Goal: Information Seeking & Learning: Learn about a topic

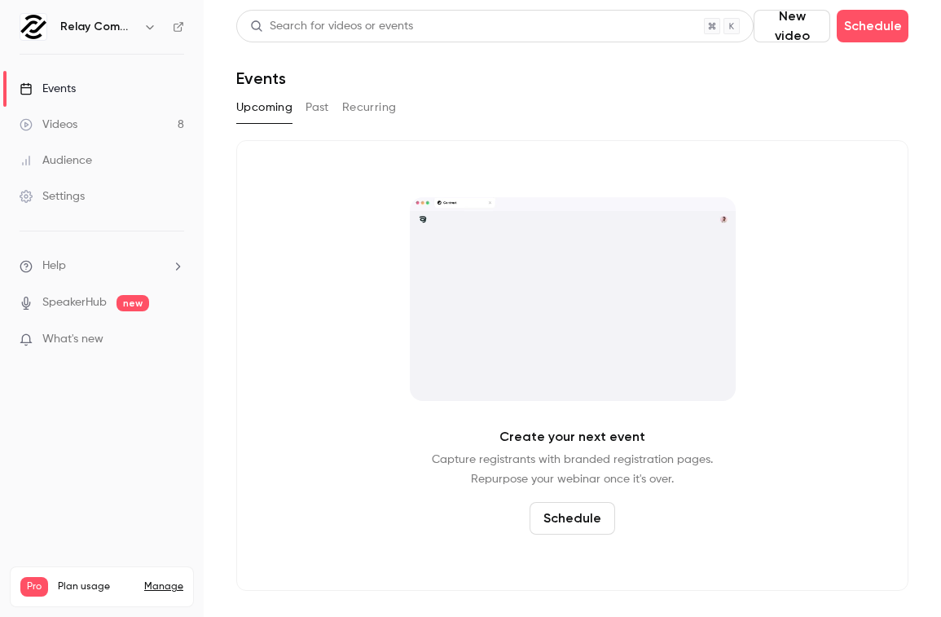
click at [314, 114] on button "Past" at bounding box center [317, 107] width 24 height 26
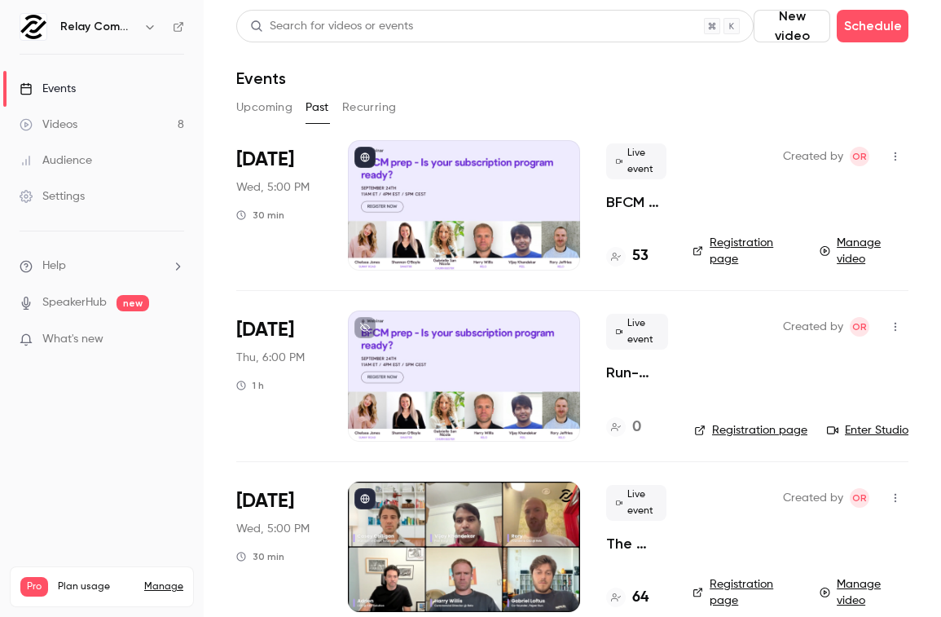
click at [446, 213] on div at bounding box center [464, 205] width 232 height 130
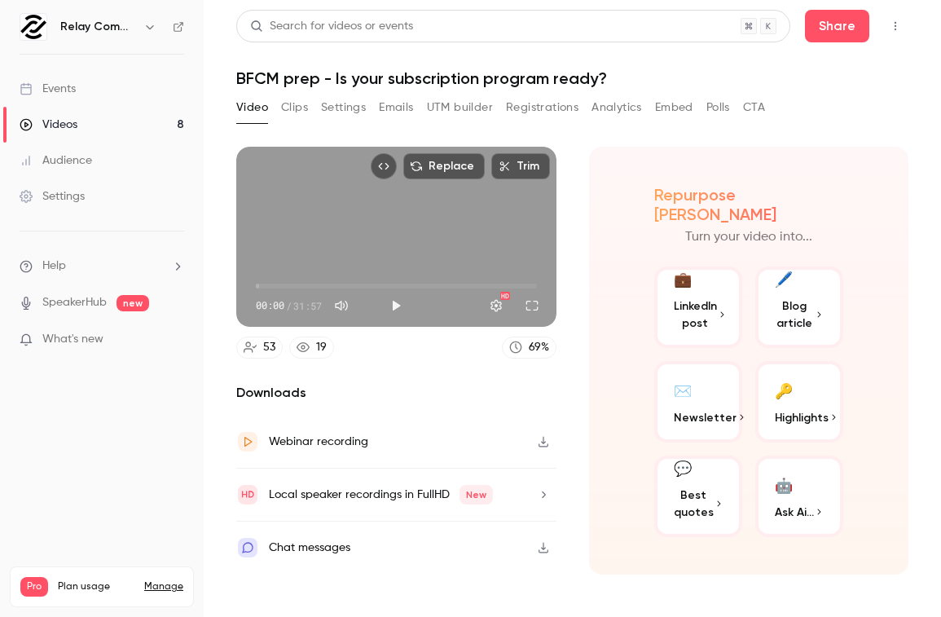
click at [632, 111] on button "Analytics" at bounding box center [616, 107] width 50 height 26
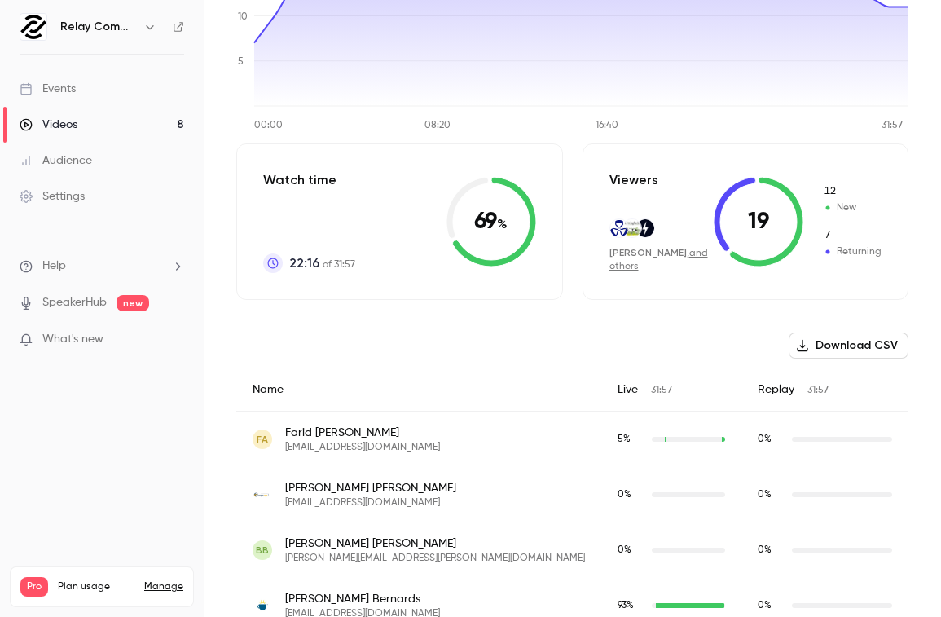
scroll to position [267, 0]
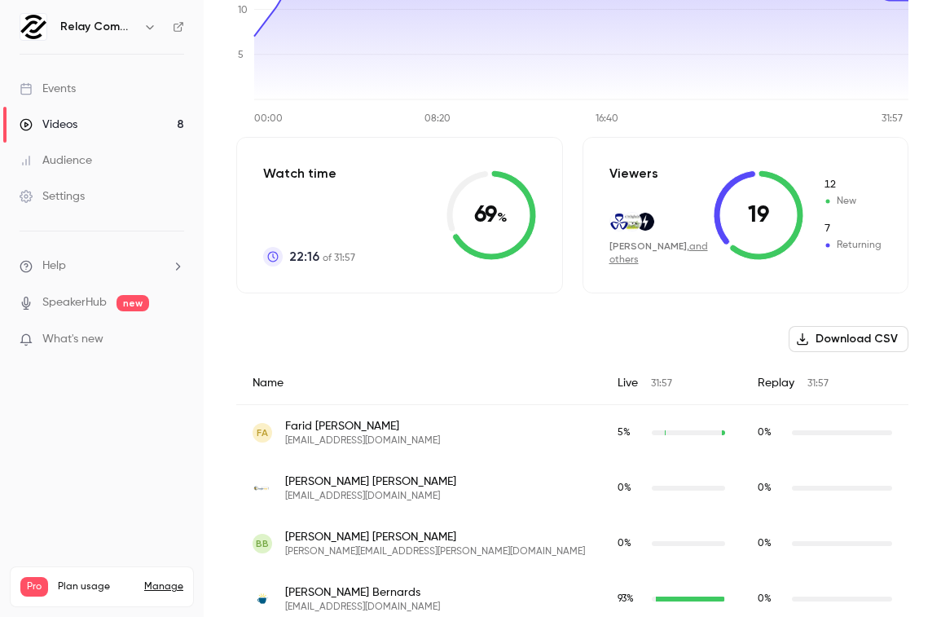
click at [685, 248] on link "and others" at bounding box center [658, 253] width 99 height 23
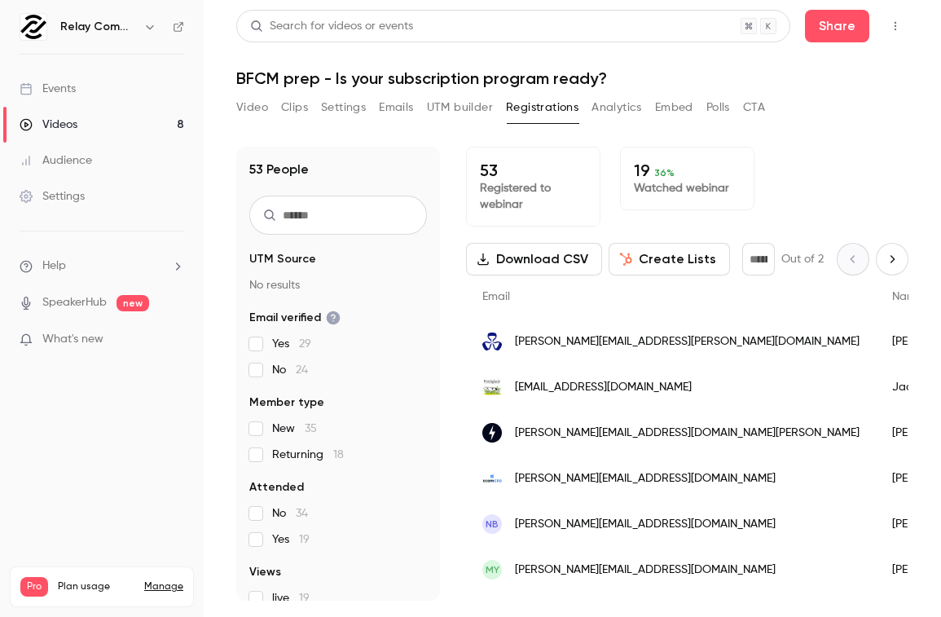
click at [533, 187] on p "Registered to webinar" at bounding box center [533, 196] width 107 height 33
click at [621, 106] on button "Analytics" at bounding box center [616, 107] width 50 height 26
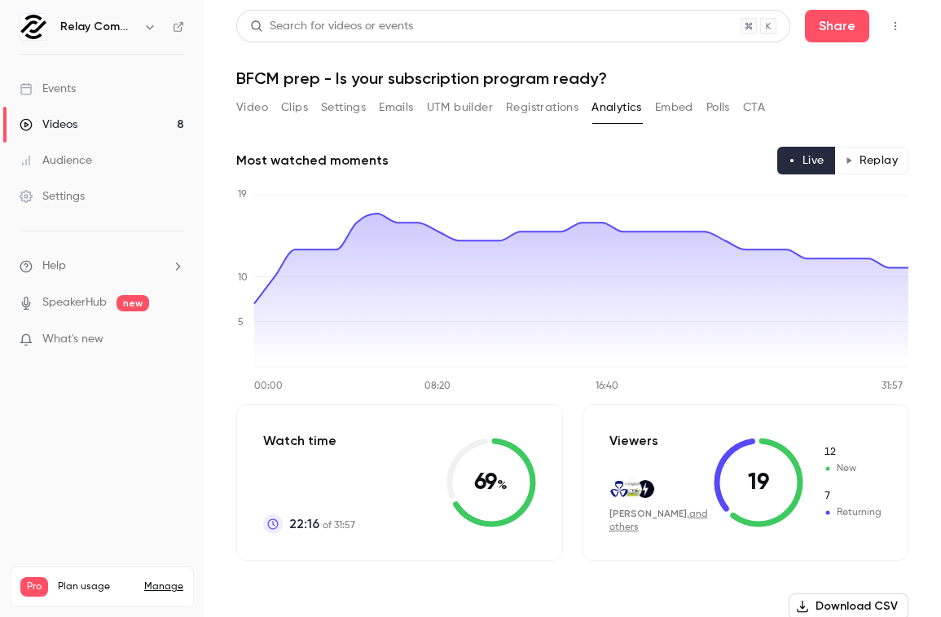
click at [867, 160] on button "Replay" at bounding box center [871, 161] width 74 height 28
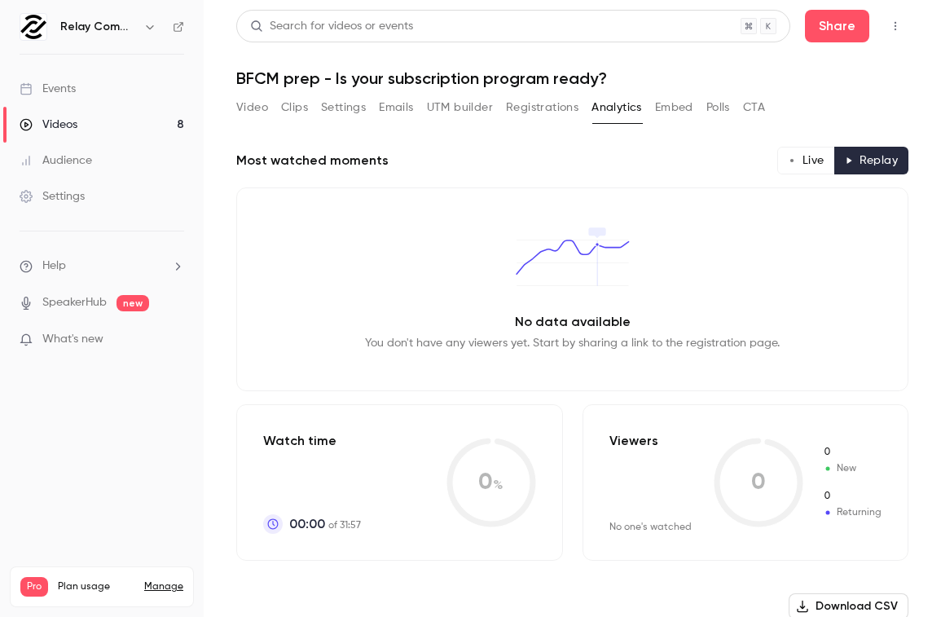
click at [794, 160] on icon "button" at bounding box center [792, 160] width 8 height 8
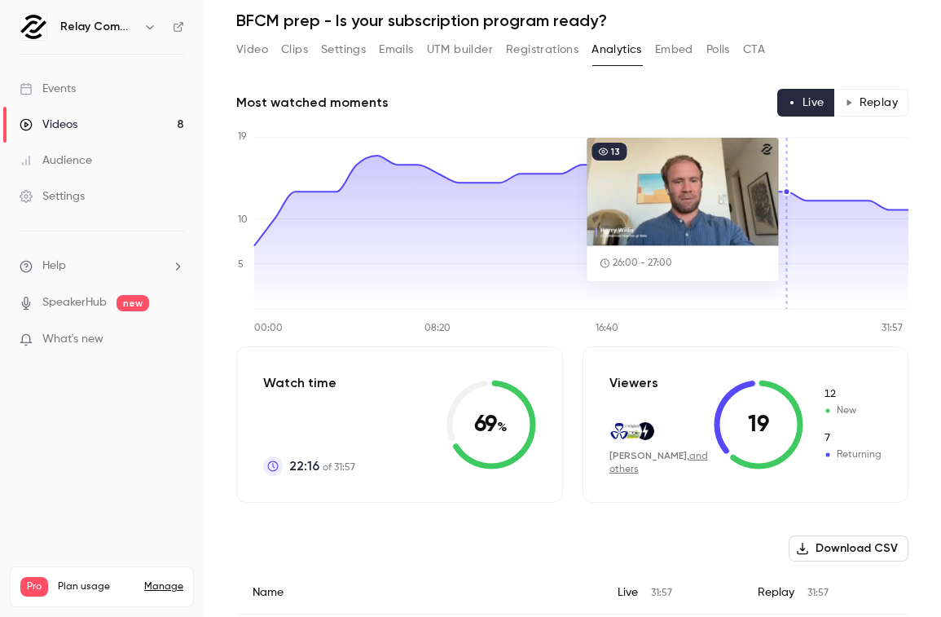
scroll to position [59, 0]
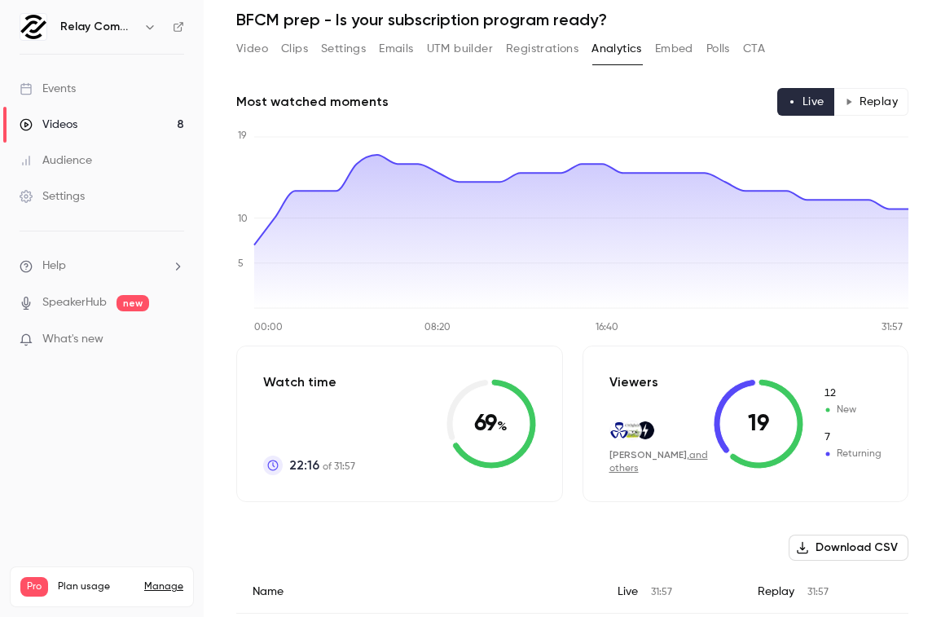
click at [268, 49] on div "Video Clips Settings Emails UTM builder Registrations Analytics Embed Polls CTA" at bounding box center [500, 49] width 529 height 26
click at [256, 49] on button "Video" at bounding box center [252, 49] width 32 height 26
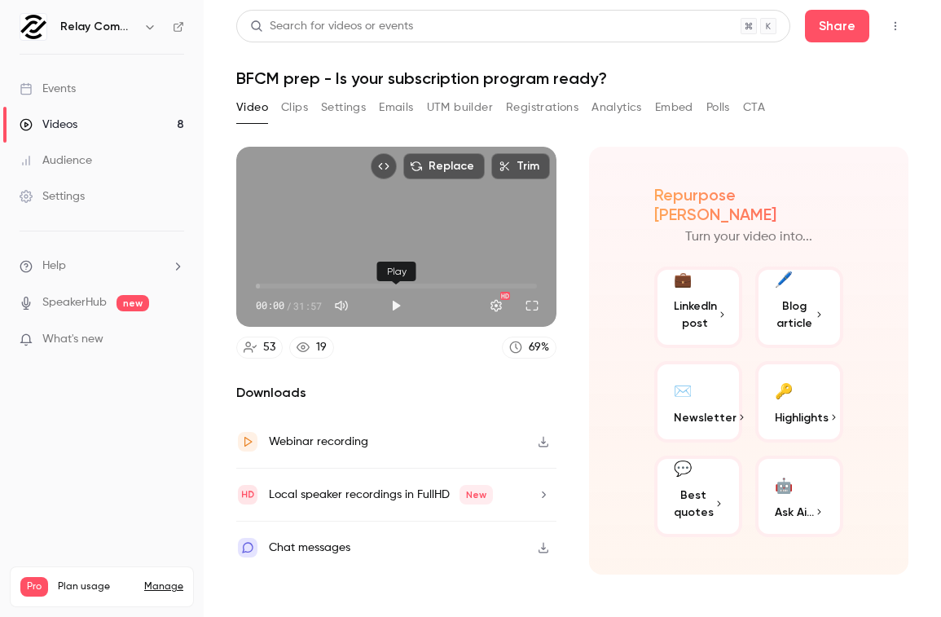
click at [391, 302] on button "Play" at bounding box center [396, 305] width 33 height 33
click at [398, 300] on button "Pause" at bounding box center [396, 305] width 33 height 33
type input "***"
